Goal: Task Accomplishment & Management: Use online tool/utility

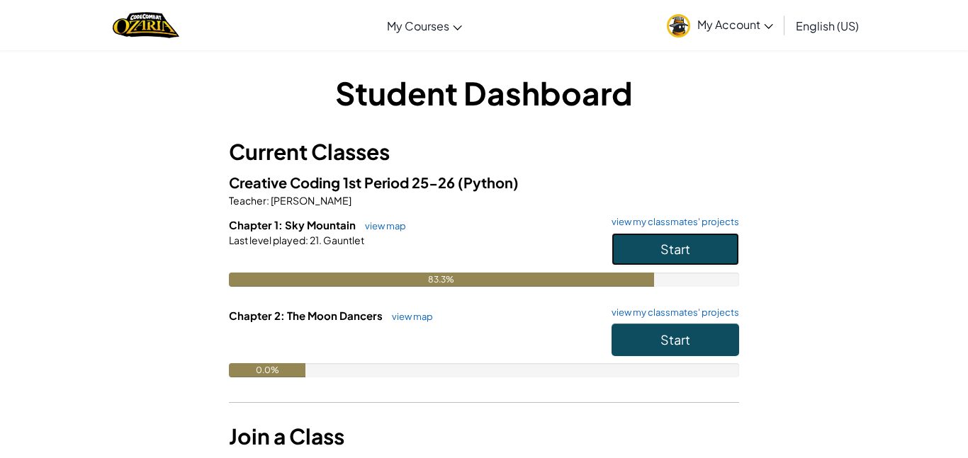
click at [673, 235] on button "Start" at bounding box center [675, 249] width 128 height 33
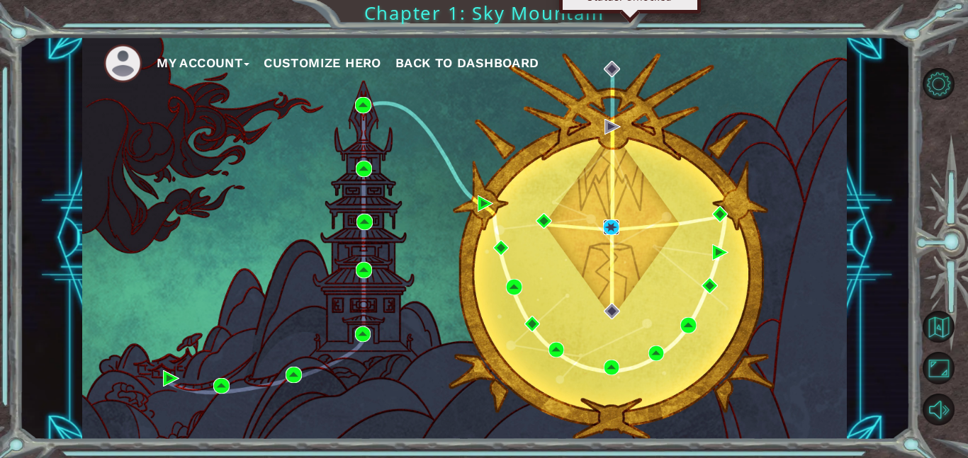
click at [609, 222] on img at bounding box center [611, 228] width 16 height 16
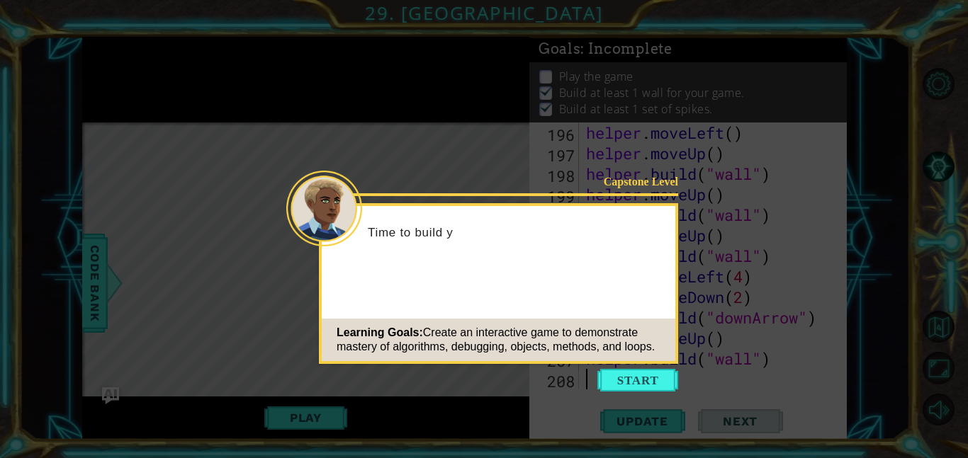
scroll to position [4068, 0]
click at [645, 380] on button "Start" at bounding box center [637, 380] width 81 height 23
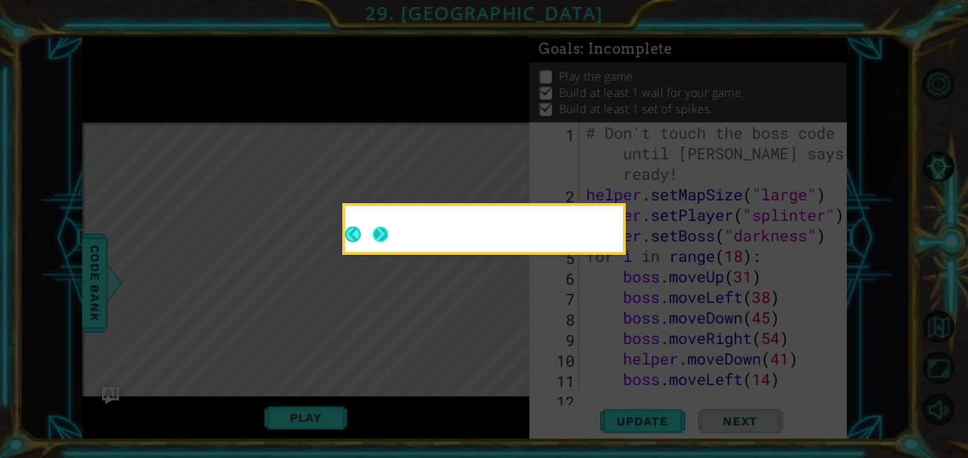
scroll to position [0, 0]
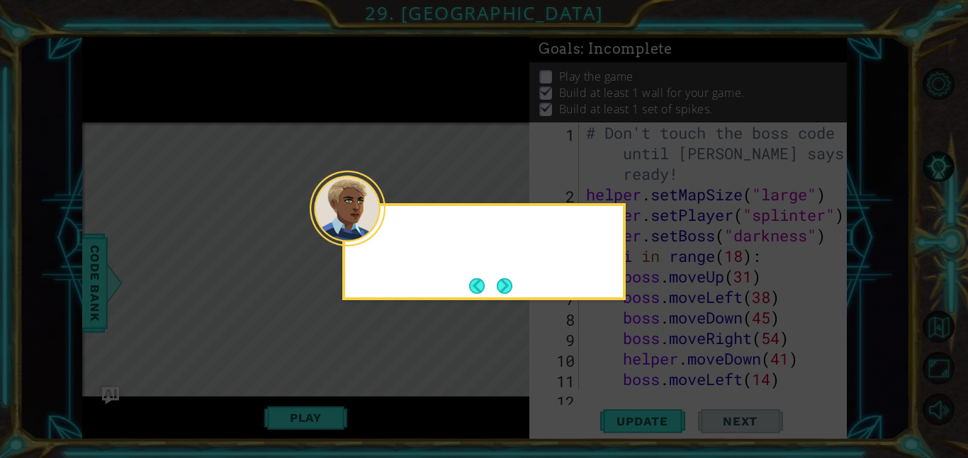
click at [379, 232] on div at bounding box center [348, 209] width 76 height 76
click at [511, 288] on button "Next" at bounding box center [505, 286] width 16 height 16
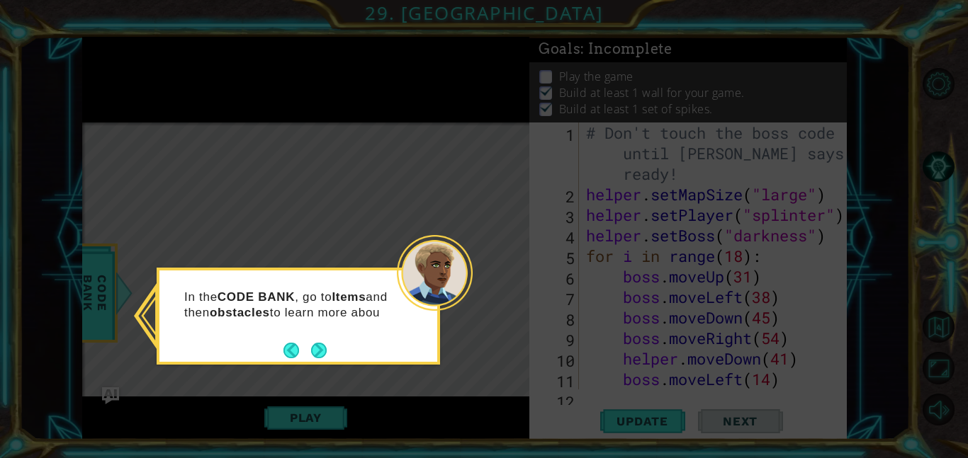
click at [313, 347] on button "Next" at bounding box center [319, 351] width 16 height 16
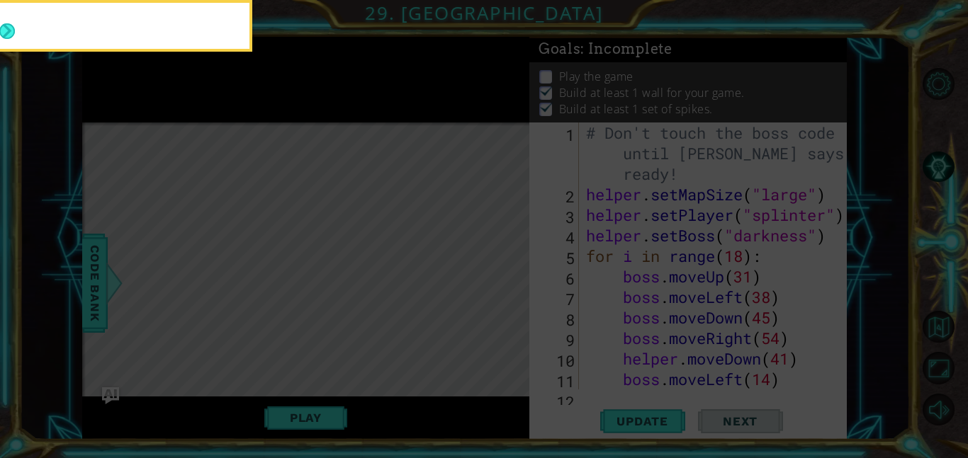
click at [319, 349] on icon at bounding box center [484, 229] width 968 height 458
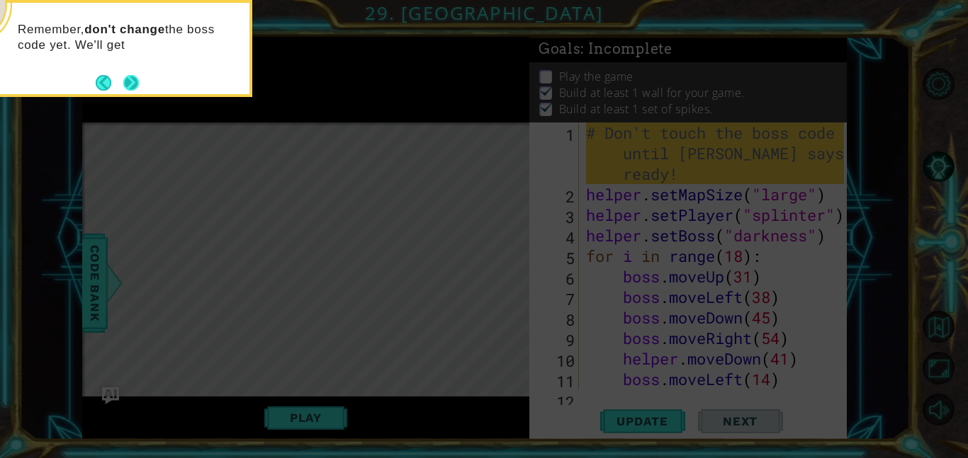
click at [123, 77] on button "Next" at bounding box center [131, 83] width 16 height 16
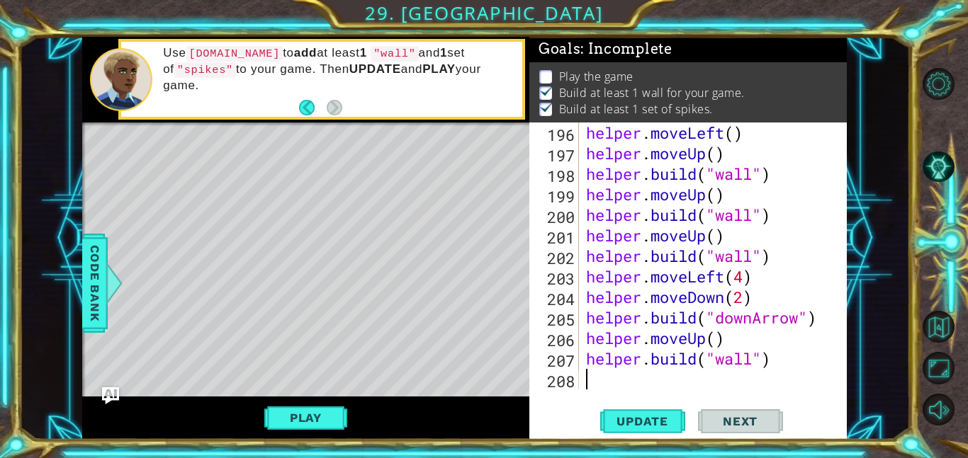
scroll to position [4068, 0]
click at [308, 426] on button "Play" at bounding box center [305, 418] width 83 height 27
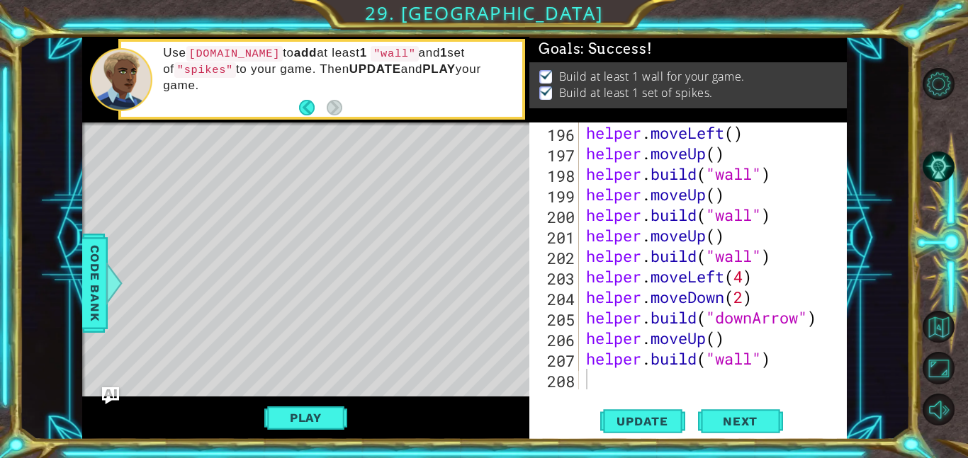
click at [621, 383] on div "helper . moveLeft ( ) helper . moveUp ( ) helper . build ( "wall" ) helper . mo…" at bounding box center [717, 277] width 268 height 308
drag, startPoint x: 586, startPoint y: 295, endPoint x: 769, endPoint y: 298, distance: 183.5
click at [769, 298] on div "helper . moveLeft ( ) helper . moveUp ( ) helper . build ( "wall" ) helper . mo…" at bounding box center [717, 277] width 268 height 308
type textarea "helper.moveDown(2)"
click at [662, 384] on div "helper . moveLeft ( ) helper . moveUp ( ) helper . build ( "wall" ) helper . mo…" at bounding box center [717, 277] width 268 height 308
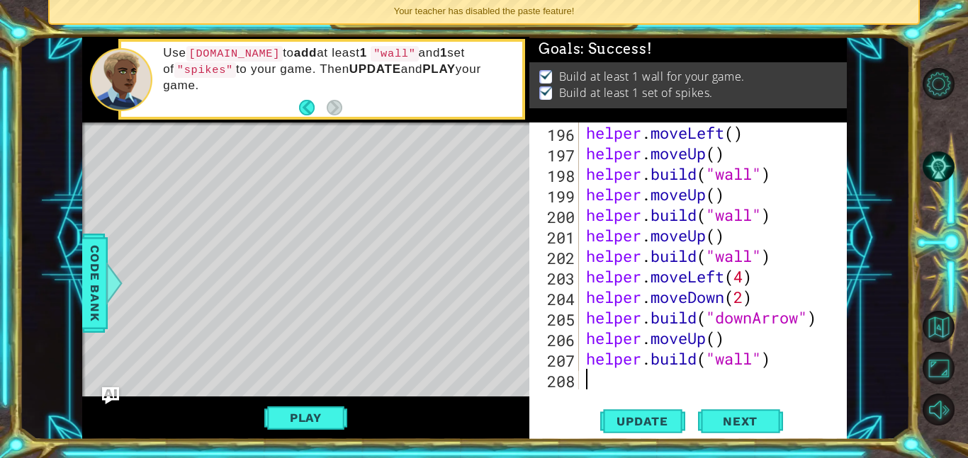
click at [662, 384] on div "helper . moveLeft ( ) helper . moveUp ( ) helper . build ( "wall" ) helper . mo…" at bounding box center [717, 277] width 268 height 308
